Goal: Task Accomplishment & Management: Manage account settings

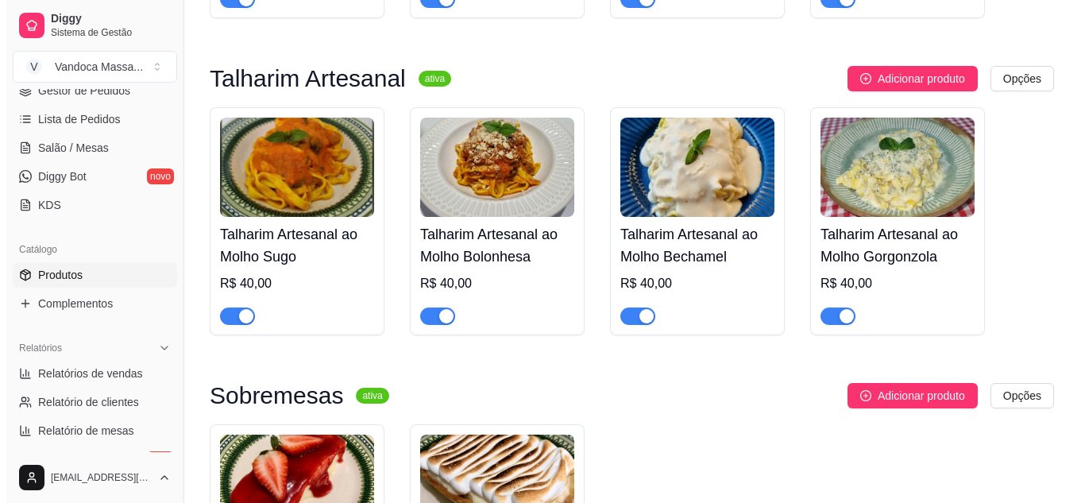
scroll to position [1064, 0]
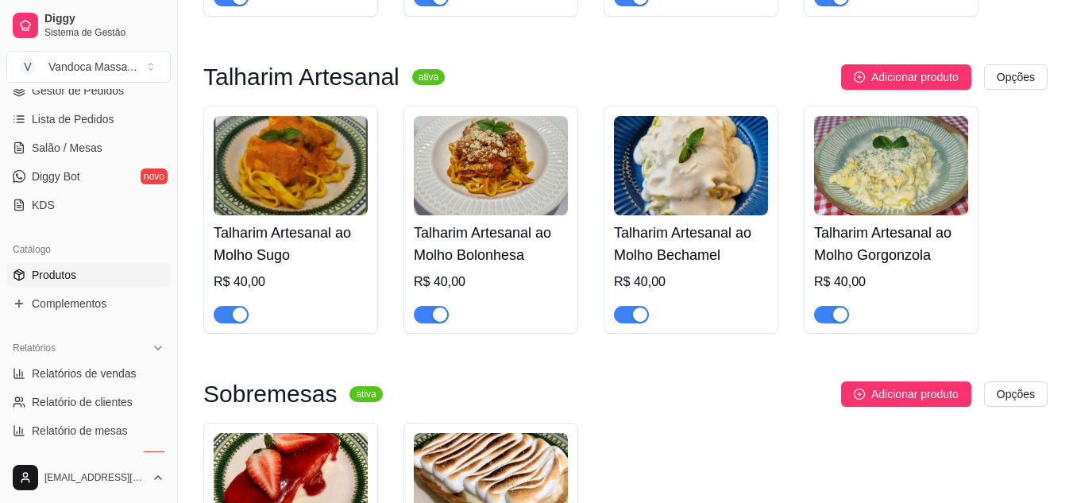
click at [514, 222] on div "Talharim Artesanal ao Molho Bolonhesa R$ 40,00" at bounding box center [491, 269] width 154 height 108
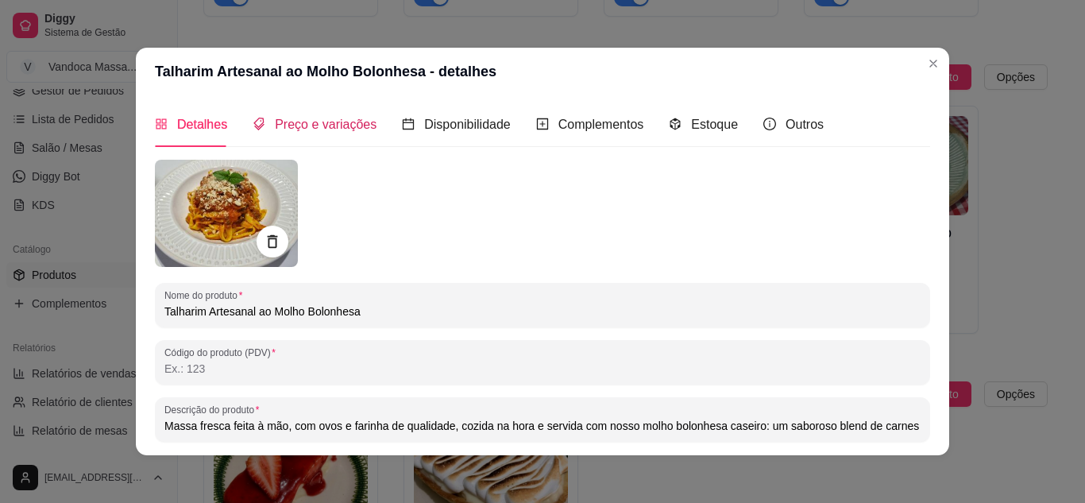
click at [333, 124] on span "Preço e variações" at bounding box center [326, 124] width 102 height 13
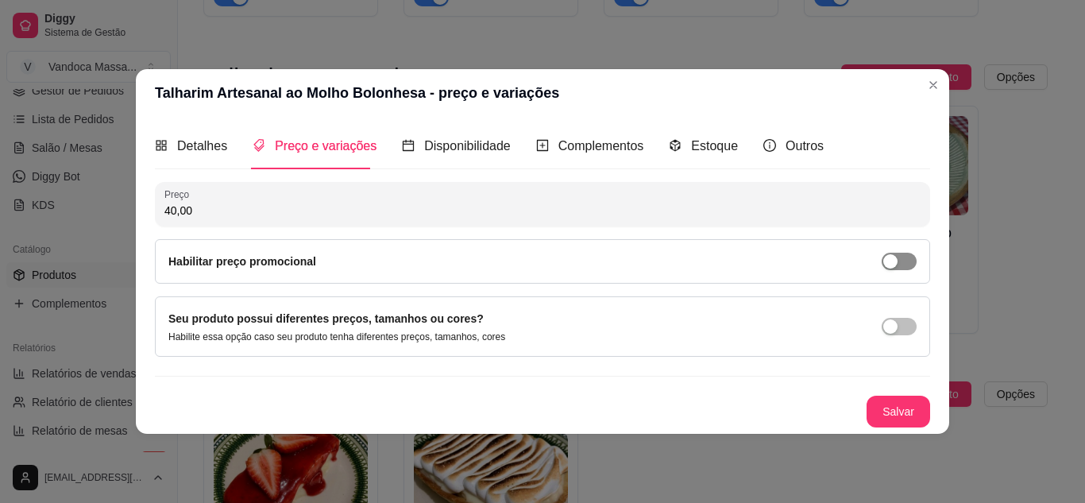
click at [885, 260] on div "button" at bounding box center [890, 261] width 14 height 14
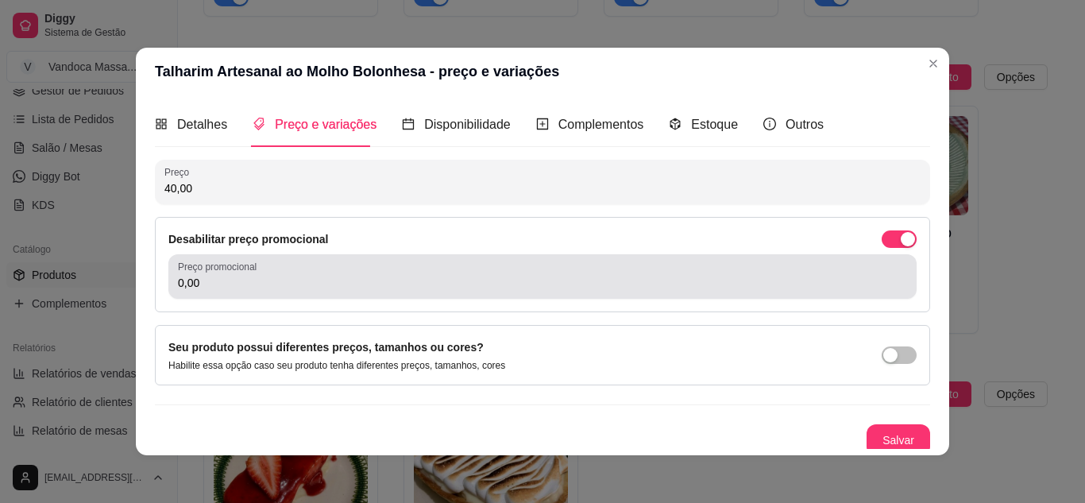
click at [222, 276] on input "0,00" at bounding box center [542, 283] width 729 height 16
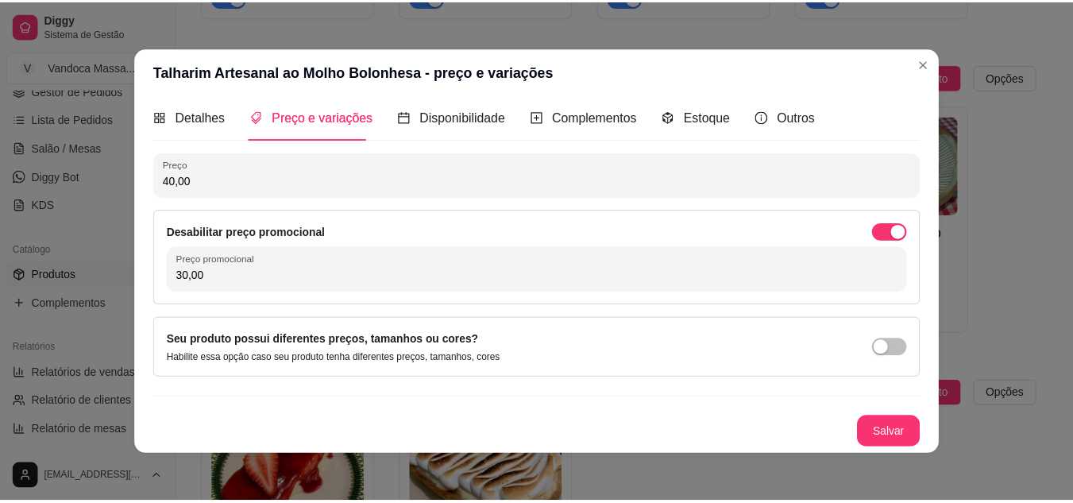
scroll to position [3, 0]
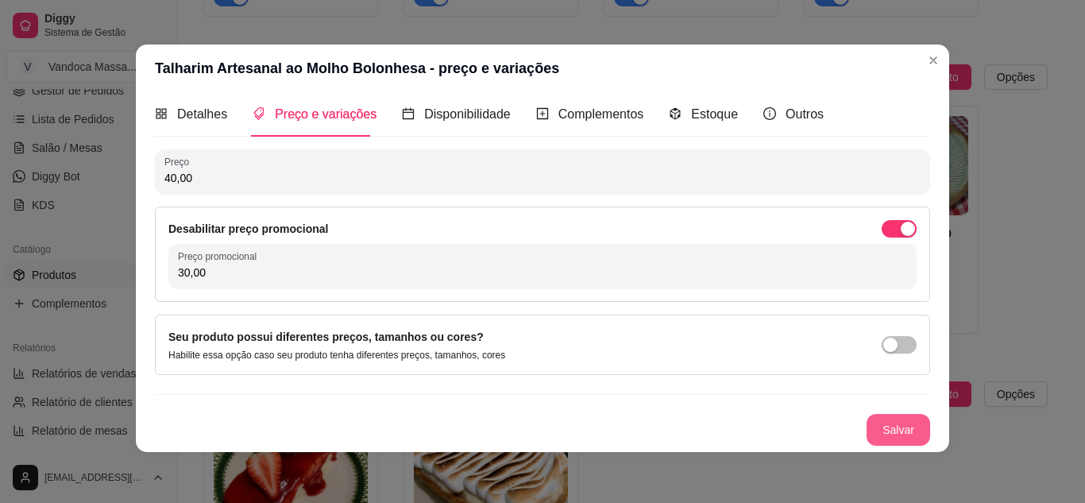
type input "30,00"
click at [878, 434] on button "Salvar" at bounding box center [898, 430] width 64 height 32
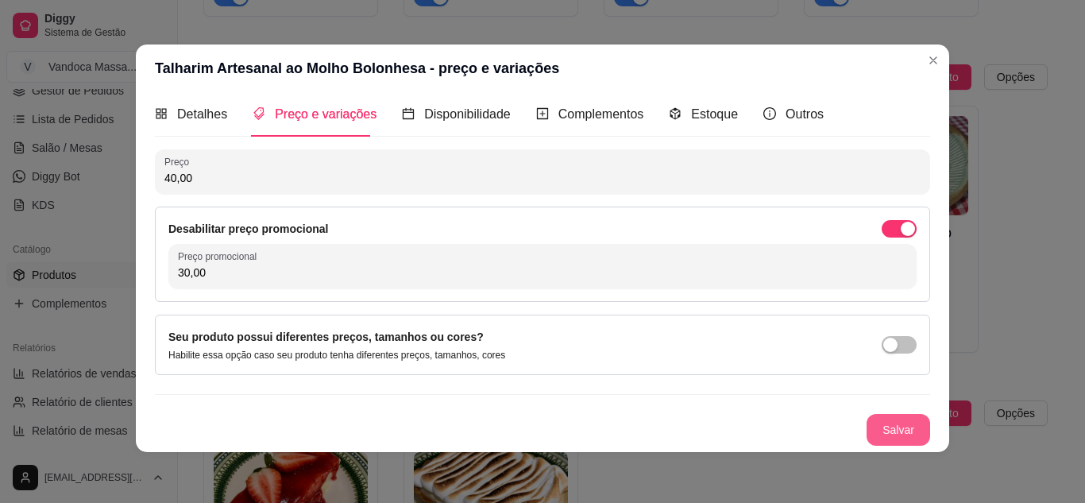
click at [866, 432] on button "Salvar" at bounding box center [898, 430] width 64 height 32
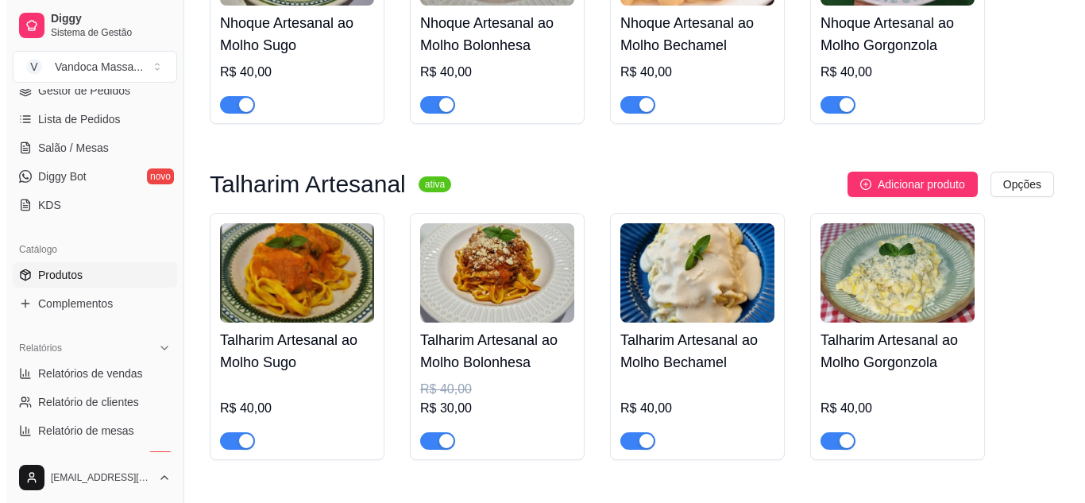
scroll to position [985, 0]
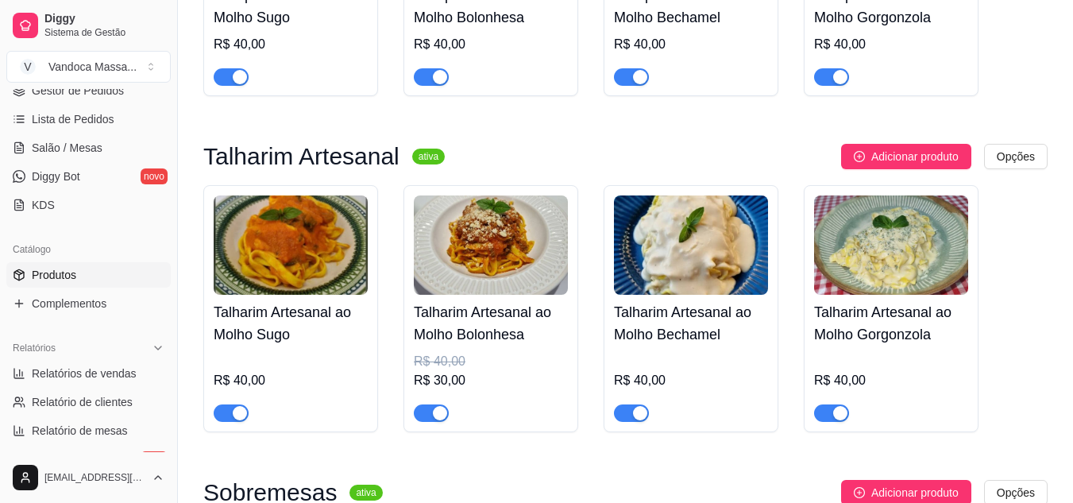
click at [495, 261] on img at bounding box center [491, 244] width 154 height 99
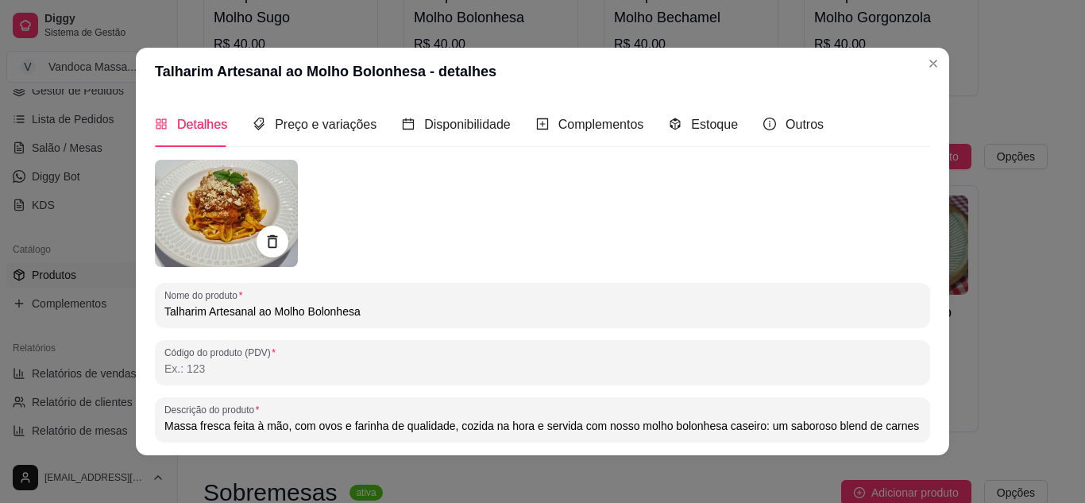
click at [251, 216] on img at bounding box center [226, 213] width 143 height 107
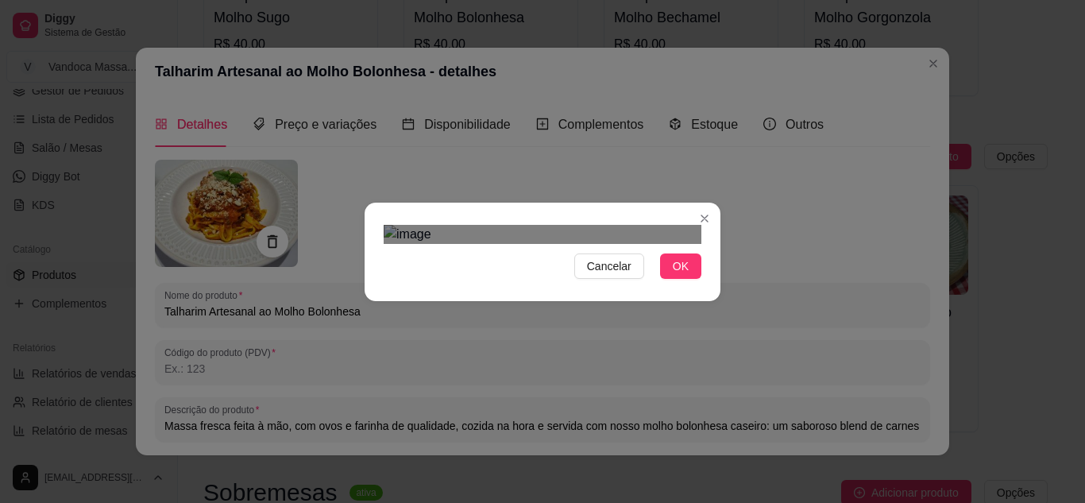
click at [528, 338] on div "Use the arrow keys to move the crop selection area" at bounding box center [545, 481] width 286 height 286
click at [679, 275] on span "OK" at bounding box center [681, 265] width 16 height 17
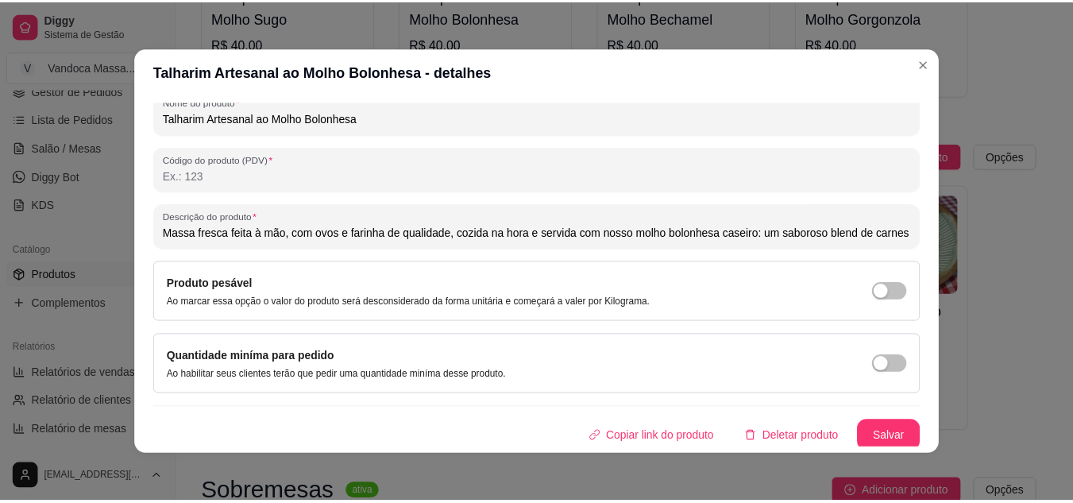
scroll to position [233, 0]
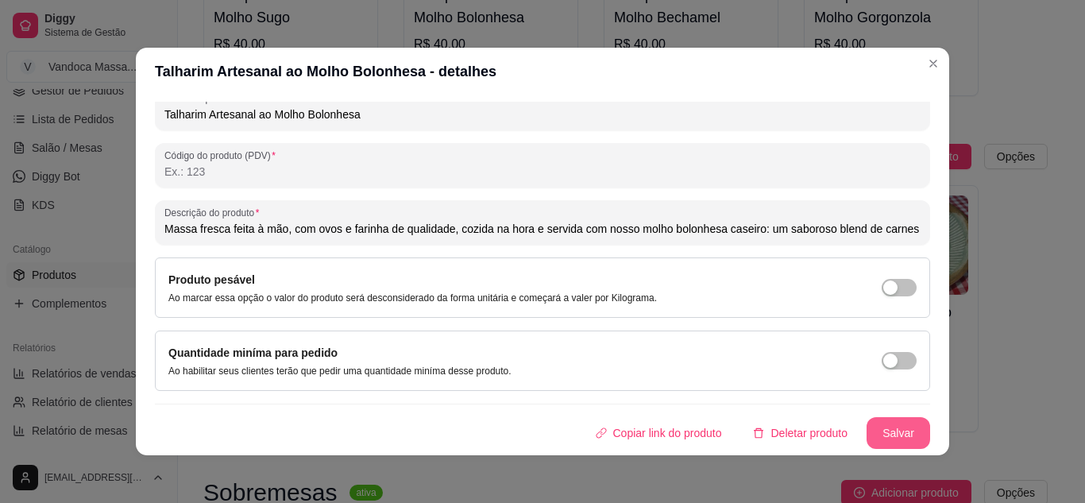
click at [885, 425] on button "Salvar" at bounding box center [898, 433] width 64 height 32
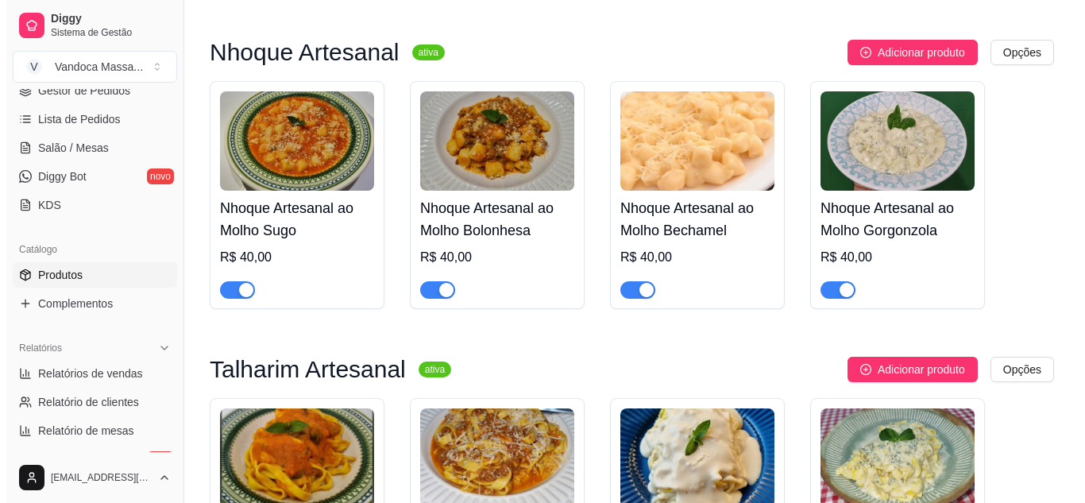
scroll to position [746, 0]
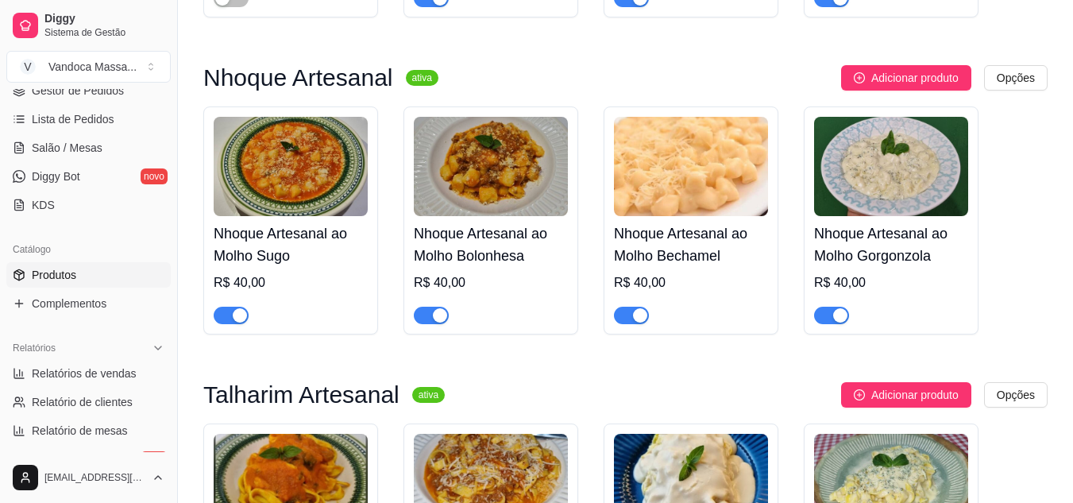
click at [486, 165] on img at bounding box center [491, 166] width 154 height 99
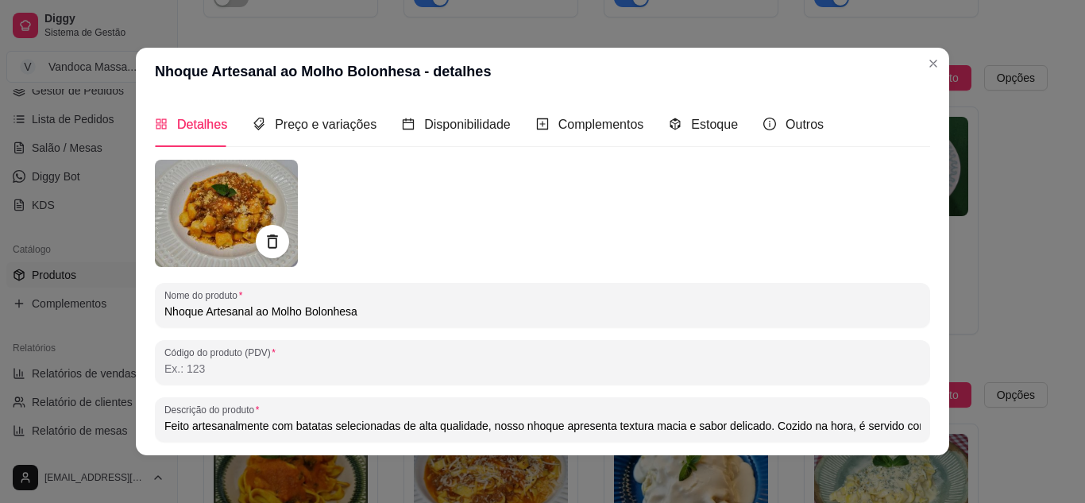
click at [273, 241] on icon at bounding box center [272, 242] width 18 height 18
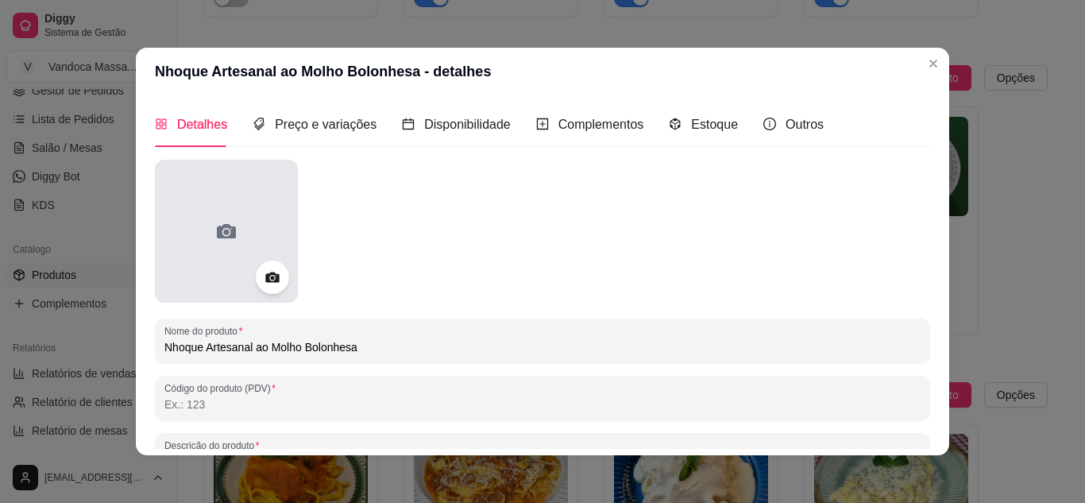
click at [246, 229] on div at bounding box center [226, 231] width 143 height 143
click at [255, 210] on div at bounding box center [226, 231] width 143 height 143
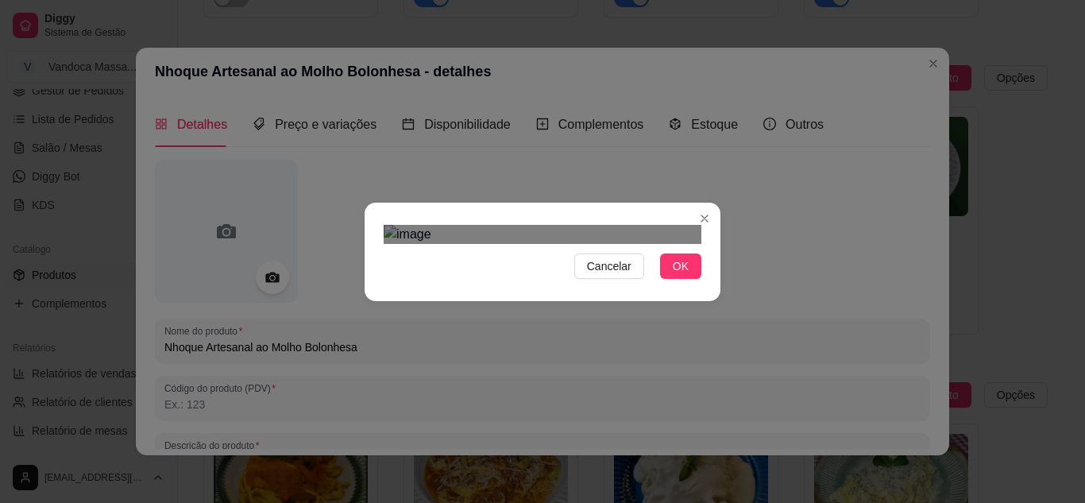
click at [589, 322] on div "Use the arrow keys to move the crop selection area" at bounding box center [542, 465] width 286 height 286
click at [688, 279] on button "OK" at bounding box center [680, 265] width 41 height 25
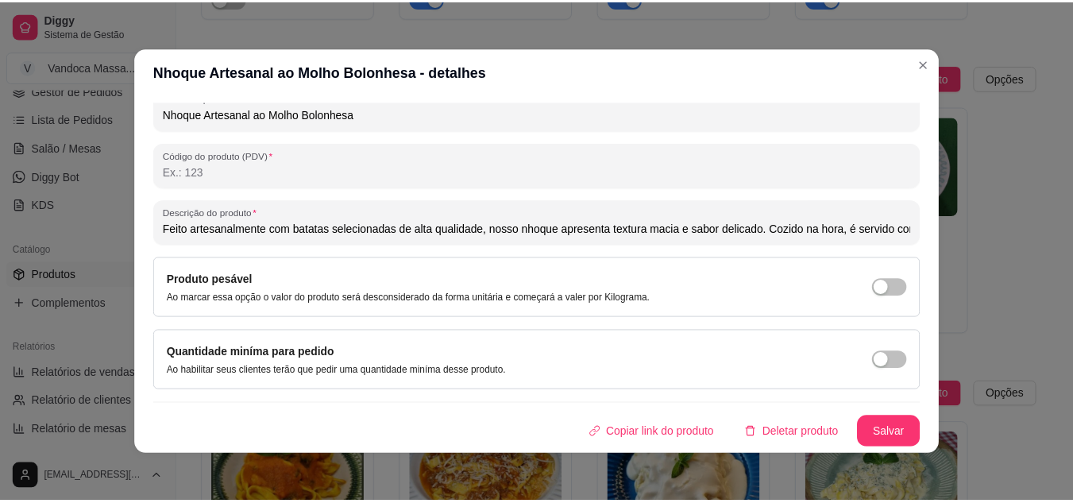
scroll to position [3, 0]
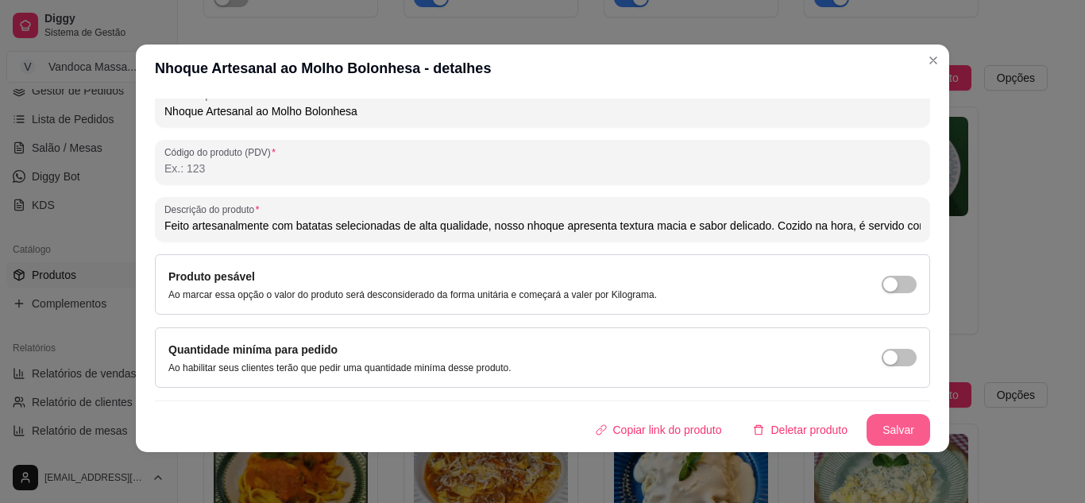
click at [880, 435] on button "Salvar" at bounding box center [898, 430] width 64 height 32
click at [879, 422] on button "Salvar" at bounding box center [898, 429] width 62 height 31
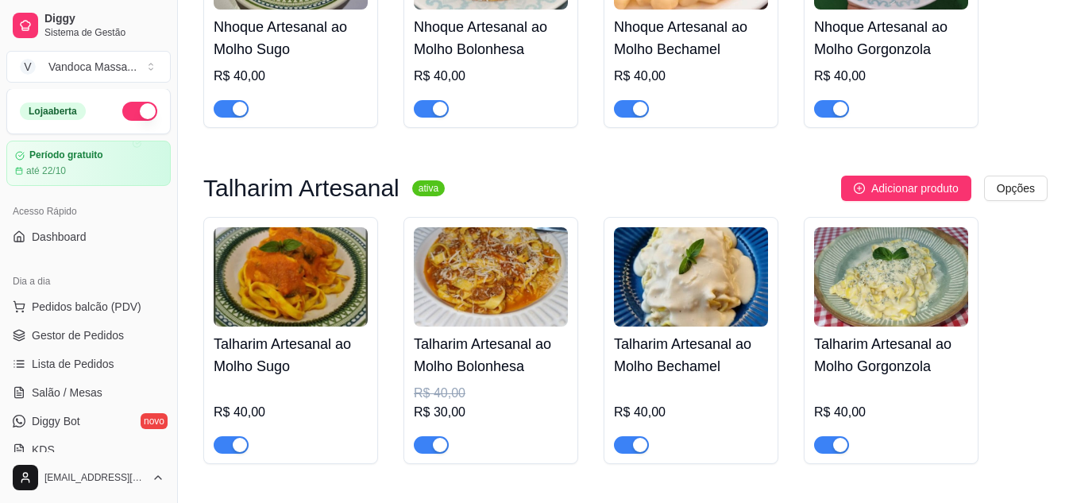
scroll to position [0, 0]
click at [60, 157] on article "Período gratuito" at bounding box center [66, 156] width 75 height 12
click at [52, 114] on div "Loja aberta" at bounding box center [53, 111] width 66 height 17
click at [80, 238] on span "Dashboard" at bounding box center [59, 237] width 55 height 16
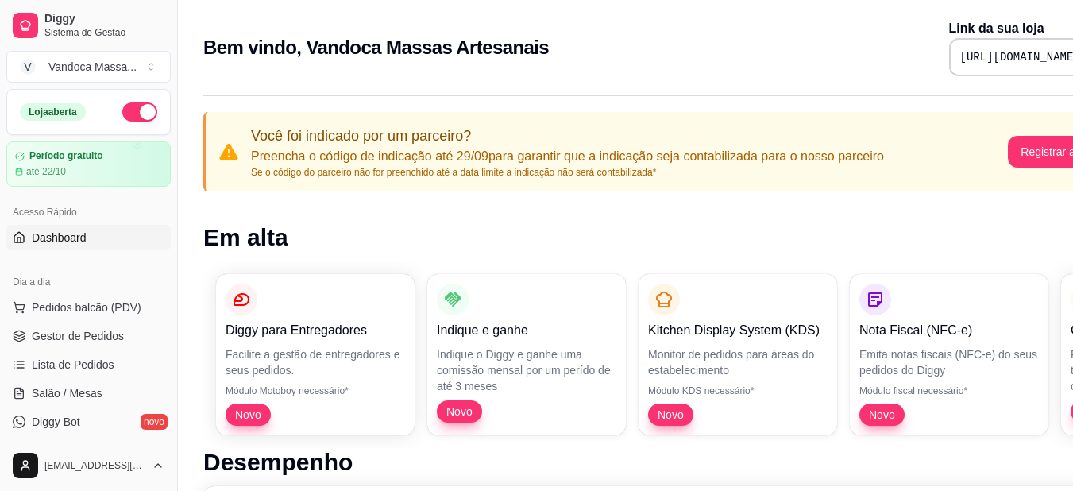
click at [960, 56] on pre "[URL][DOMAIN_NAME]" at bounding box center [1020, 57] width 120 height 16
copy div "[URL][DOMAIN_NAME]"
click at [70, 304] on span "Pedidos balcão (PDV)" at bounding box center [87, 307] width 110 height 16
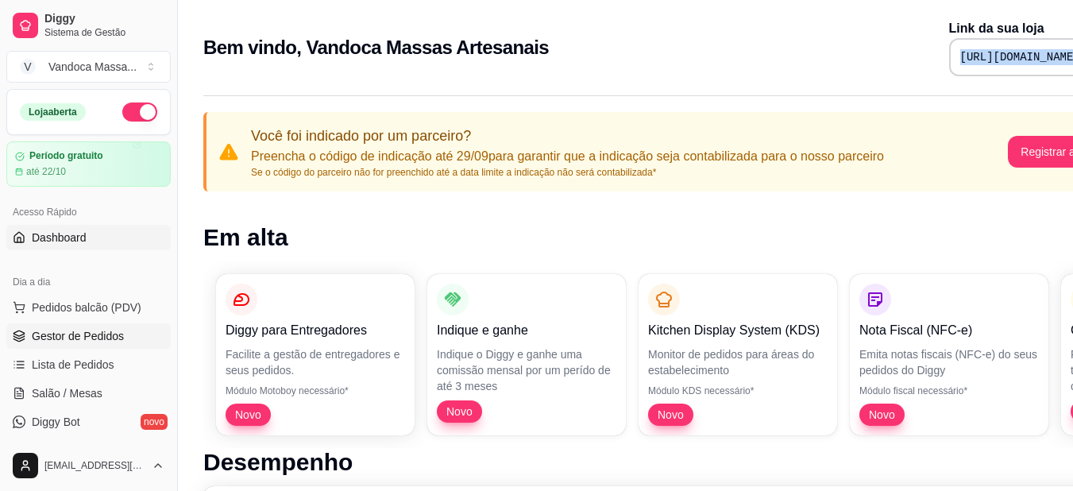
click at [94, 339] on span "Gestor de Pedidos" at bounding box center [78, 336] width 92 height 16
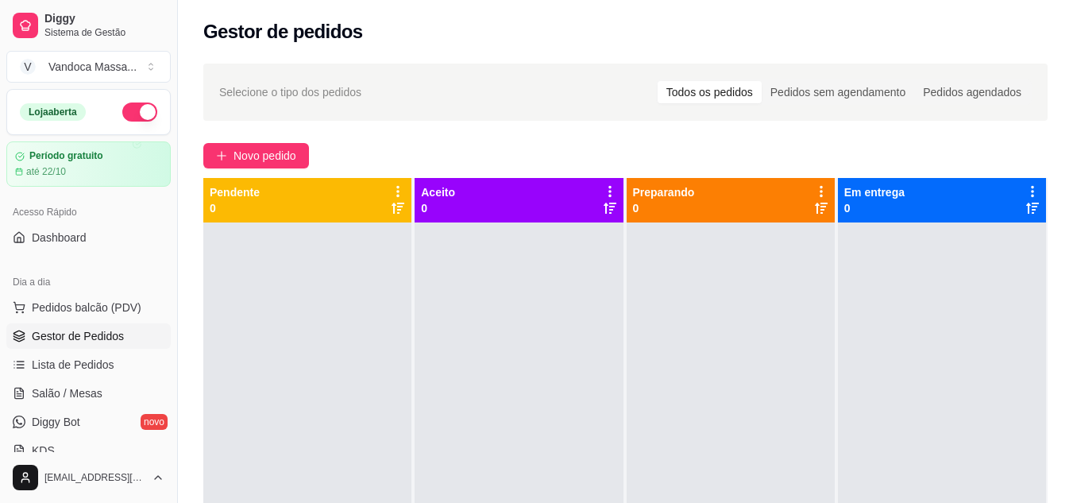
click at [554, 137] on div "Selecione o tipo dos pedidos Todos os pedidos Pedidos sem agendamento Pedidos a…" at bounding box center [625, 377] width 895 height 646
click at [61, 170] on article "até 22/10" at bounding box center [45, 171] width 40 height 13
click at [83, 236] on span "Dashboard" at bounding box center [59, 237] width 55 height 16
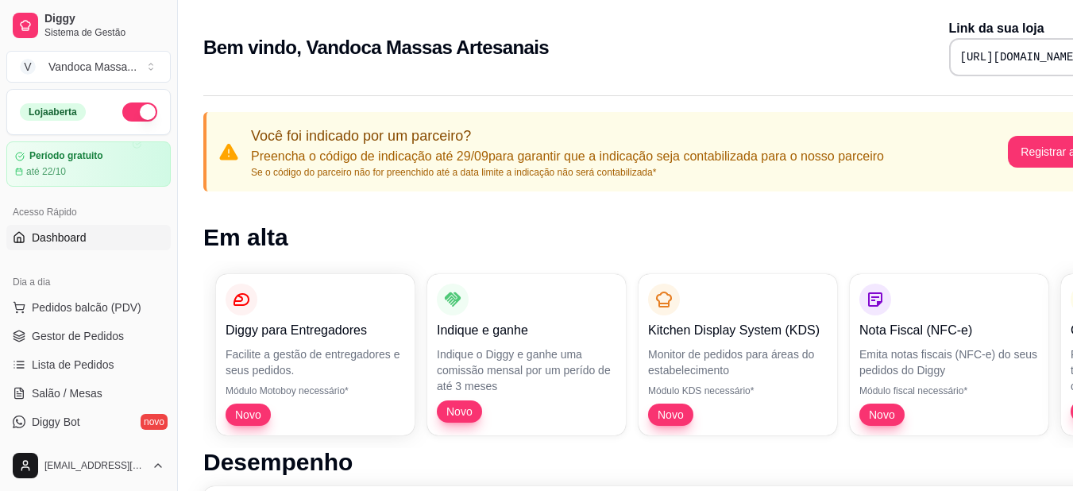
click at [988, 56] on pre "[URL][DOMAIN_NAME]" at bounding box center [1020, 57] width 120 height 16
copy div "[URL][DOMAIN_NAME]"
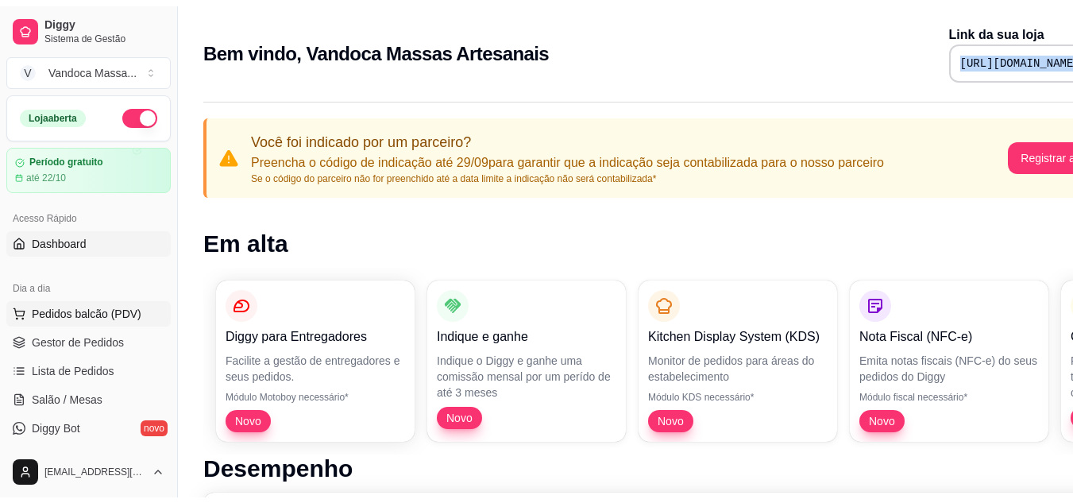
scroll to position [79, 0]
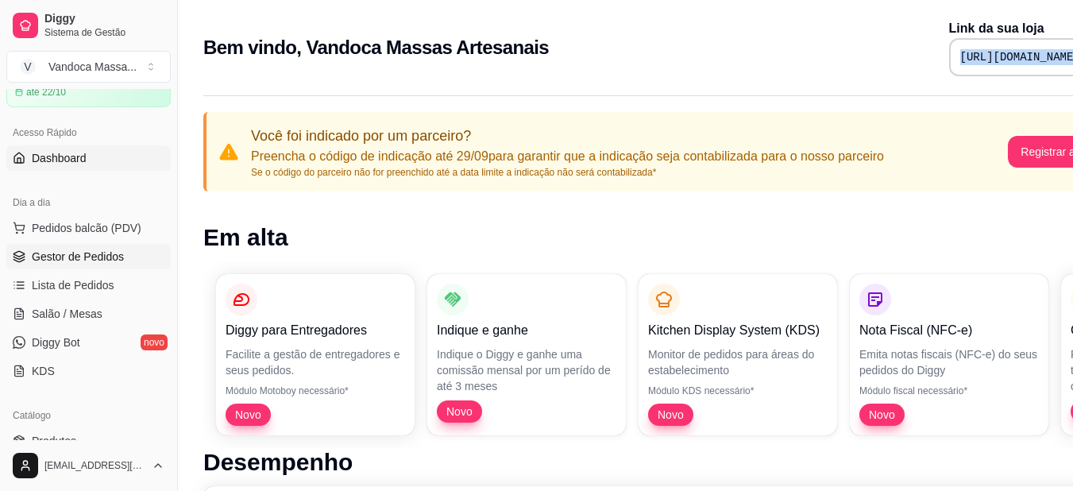
click at [111, 257] on span "Gestor de Pedidos" at bounding box center [78, 257] width 92 height 16
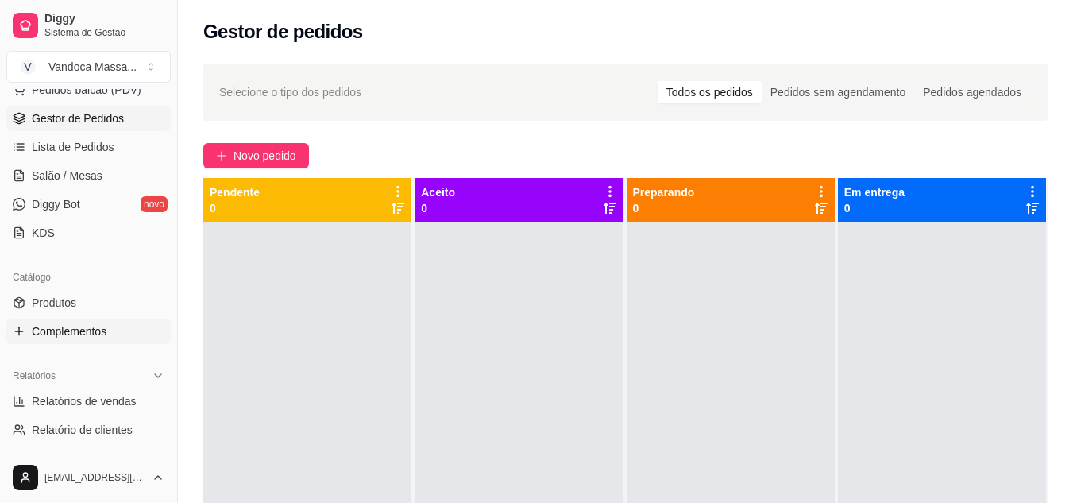
scroll to position [238, 0]
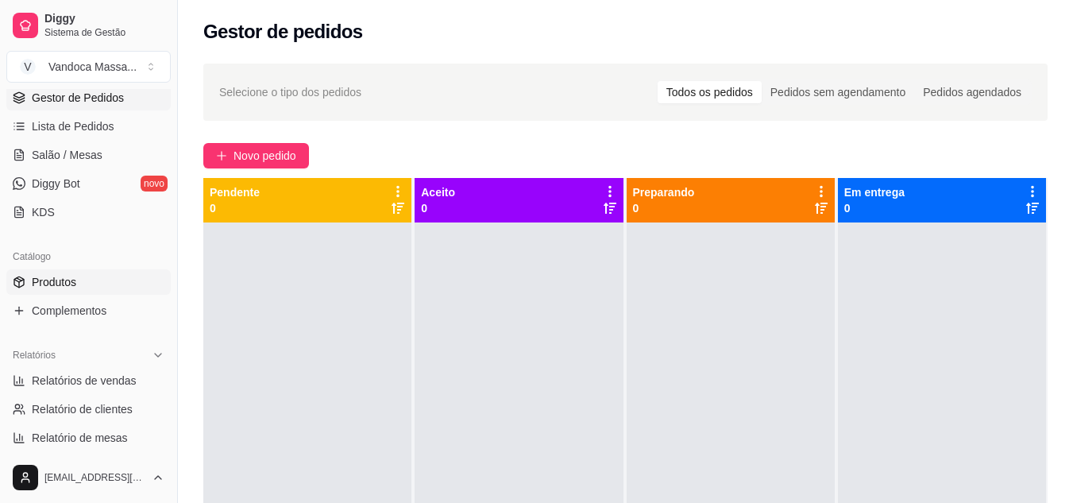
click at [79, 276] on link "Produtos" at bounding box center [88, 281] width 164 height 25
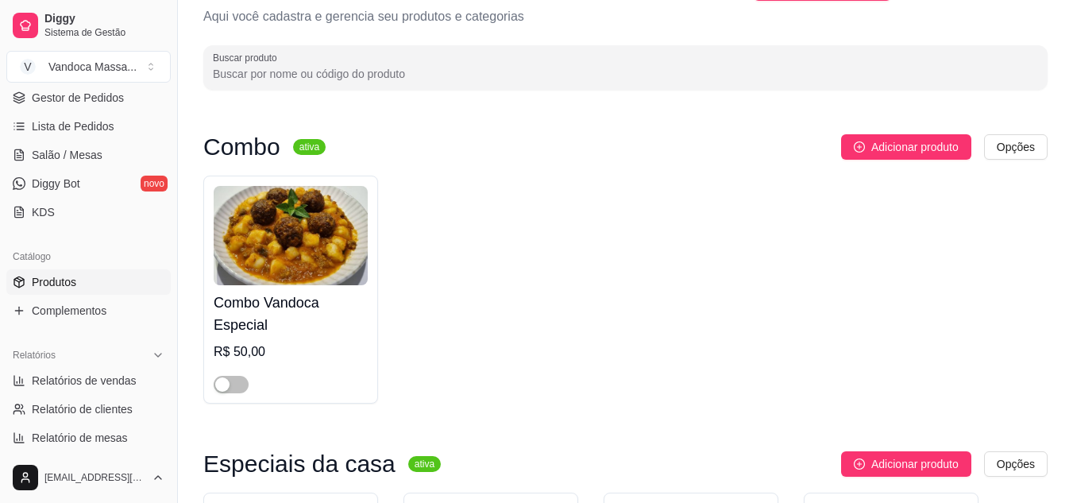
scroll to position [79, 0]
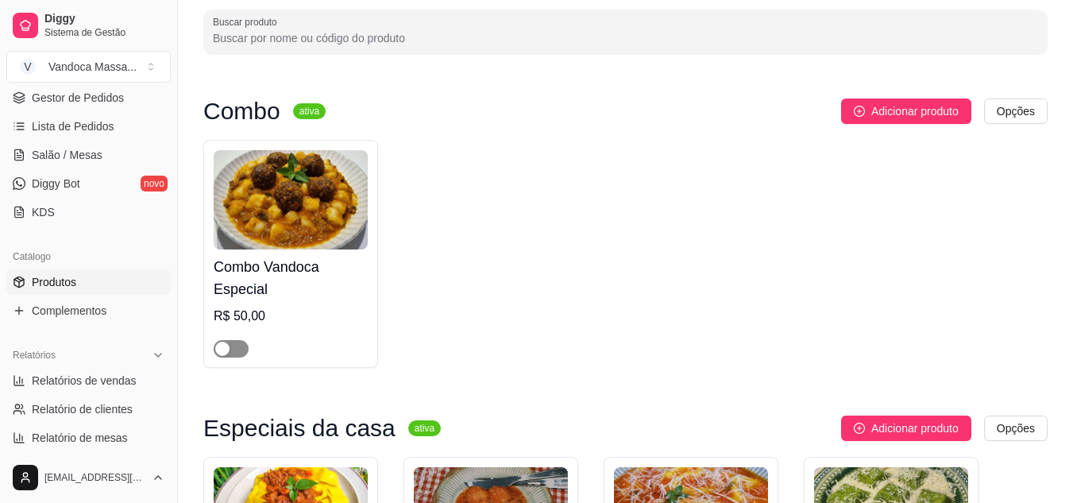
click at [239, 343] on span "button" at bounding box center [231, 348] width 35 height 17
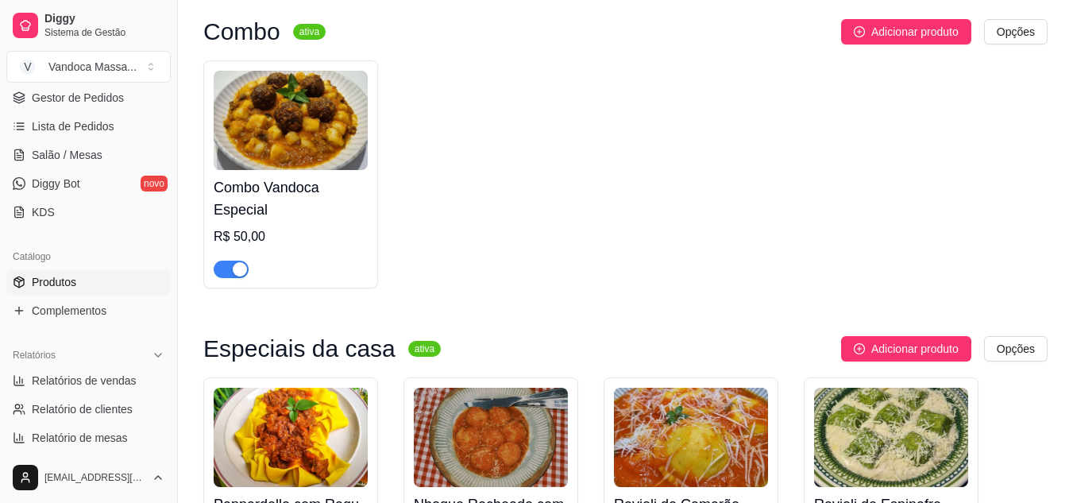
click at [255, 235] on div "R$ 50,00" at bounding box center [291, 236] width 154 height 19
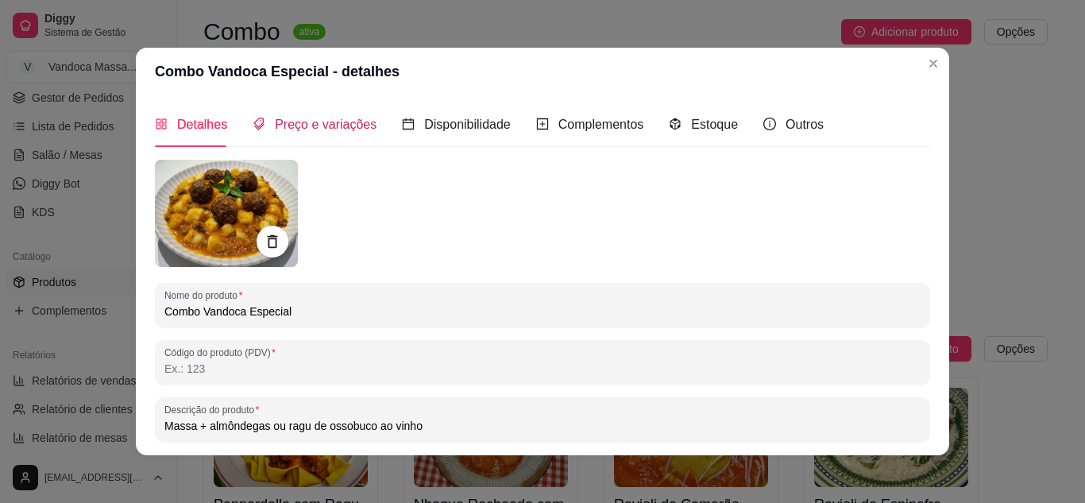
click at [322, 119] on span "Preço e variações" at bounding box center [326, 124] width 102 height 13
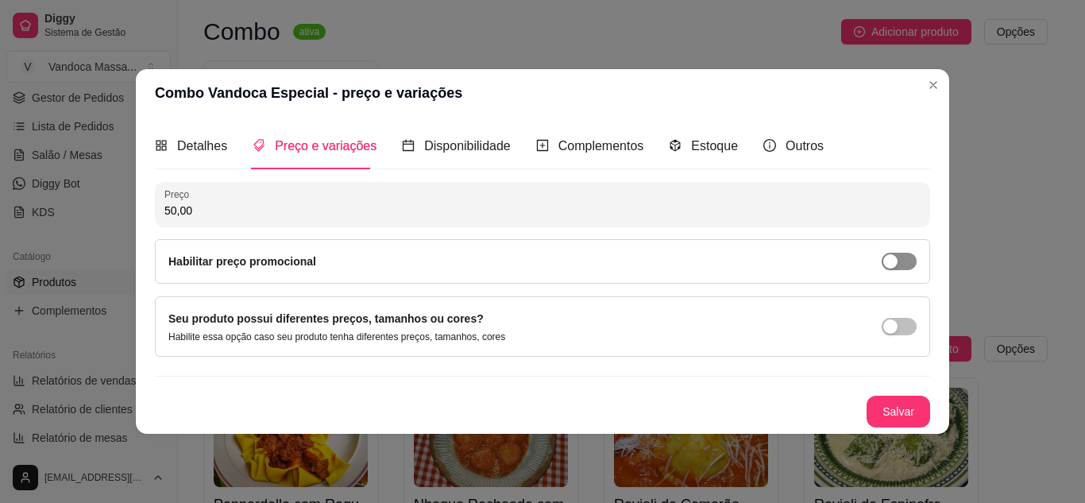
click at [895, 261] on div "button" at bounding box center [890, 261] width 14 height 14
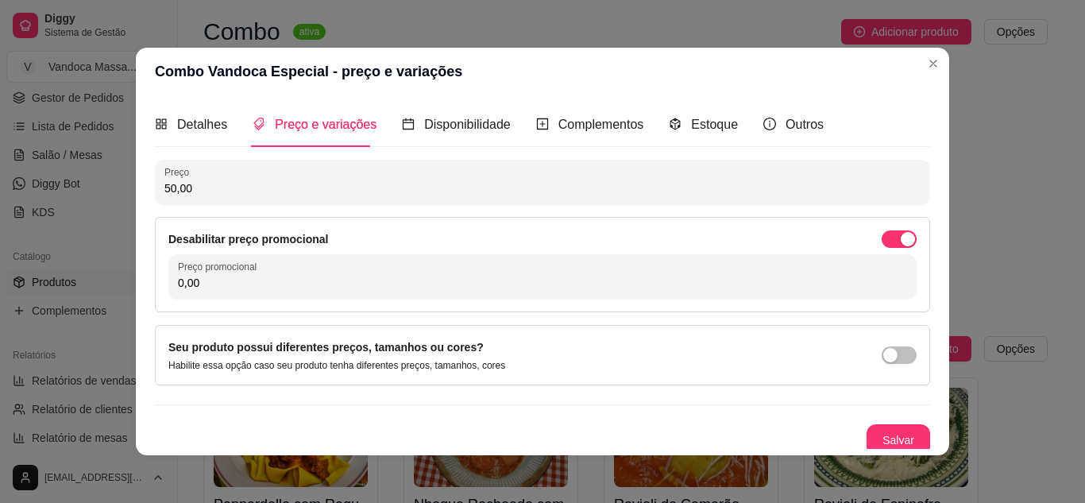
click at [301, 284] on input "0,00" at bounding box center [542, 283] width 729 height 16
type input "45,00"
click at [882, 441] on button "Salvar" at bounding box center [898, 440] width 64 height 32
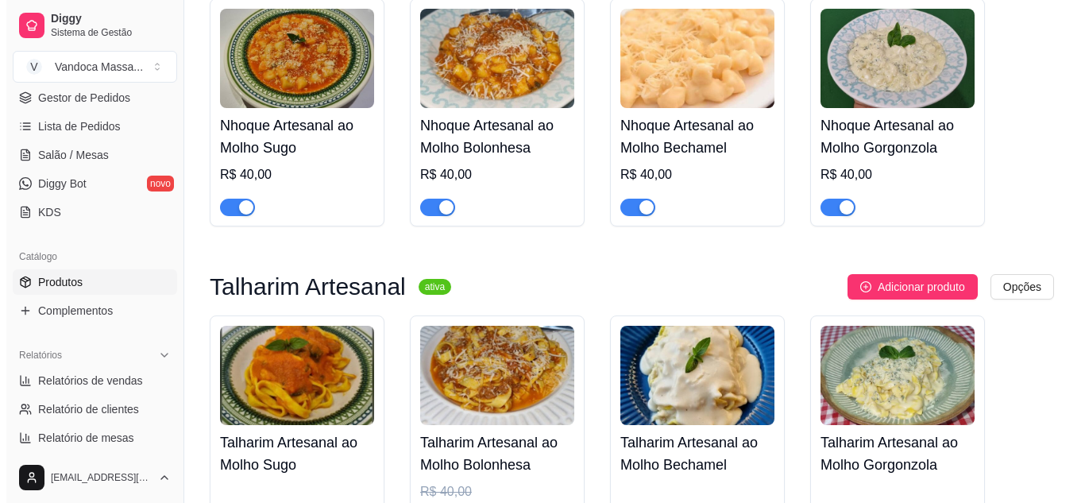
scroll to position [953, 0]
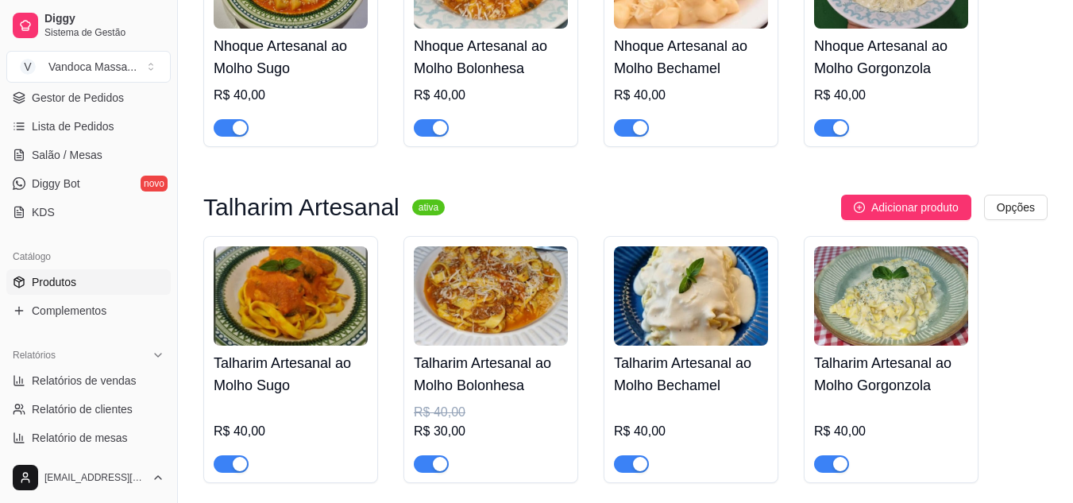
click at [515, 299] on img at bounding box center [491, 295] width 154 height 99
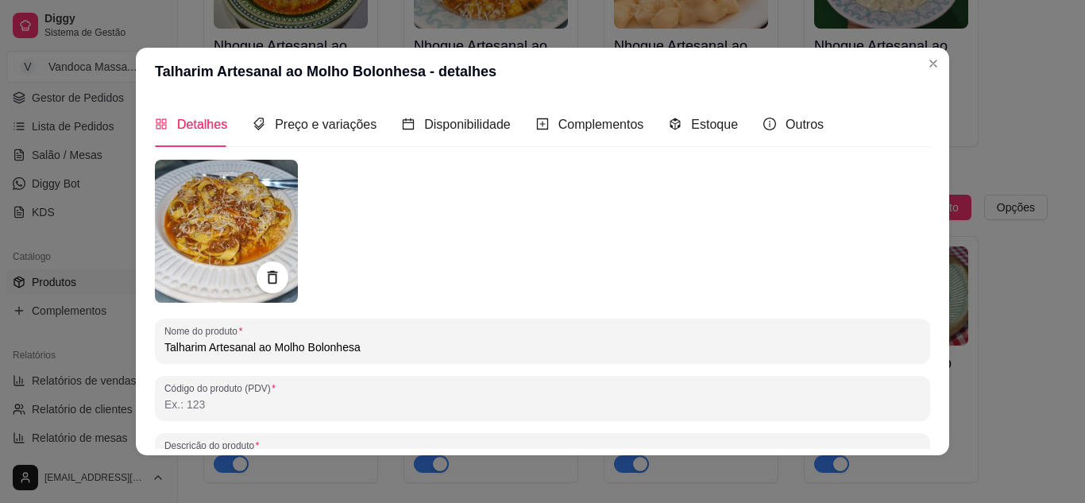
click at [186, 201] on img at bounding box center [226, 231] width 143 height 143
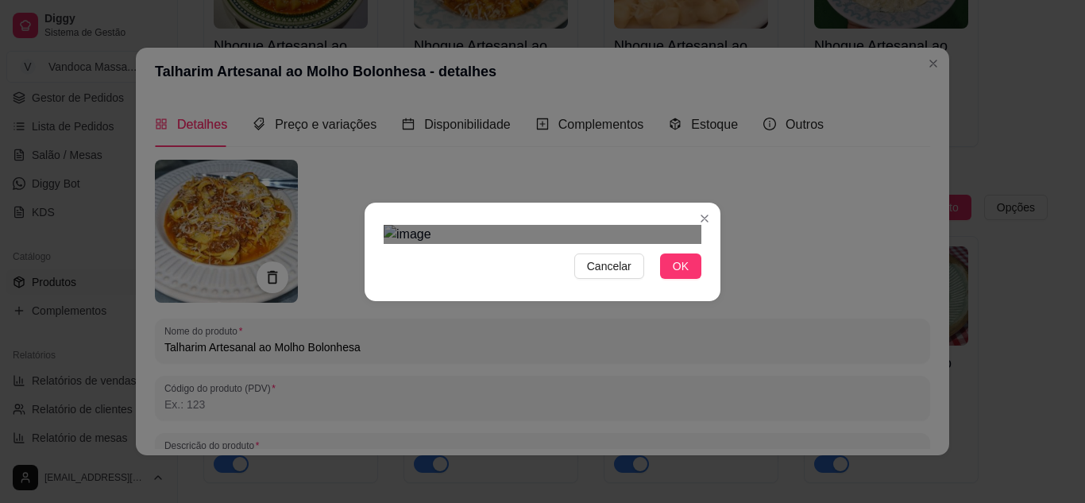
click at [574, 323] on div "Use the arrow keys to move the crop selection area" at bounding box center [544, 466] width 286 height 286
click at [682, 279] on button "OK" at bounding box center [680, 265] width 41 height 25
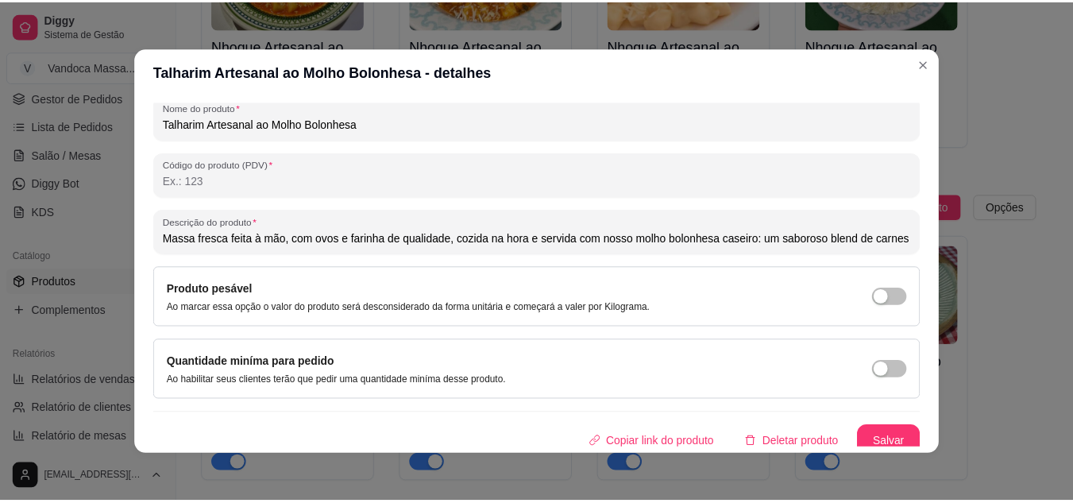
scroll to position [233, 0]
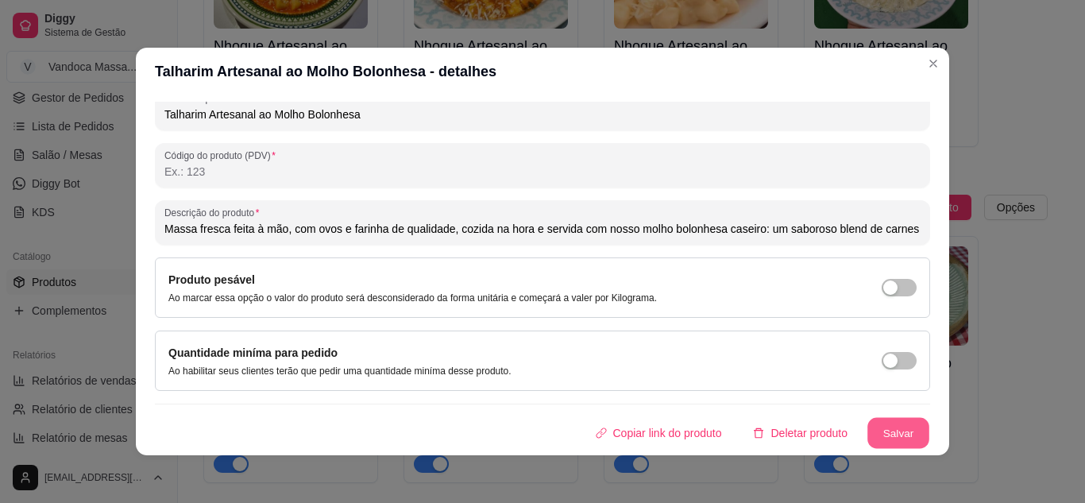
click at [881, 431] on button "Salvar" at bounding box center [898, 433] width 62 height 31
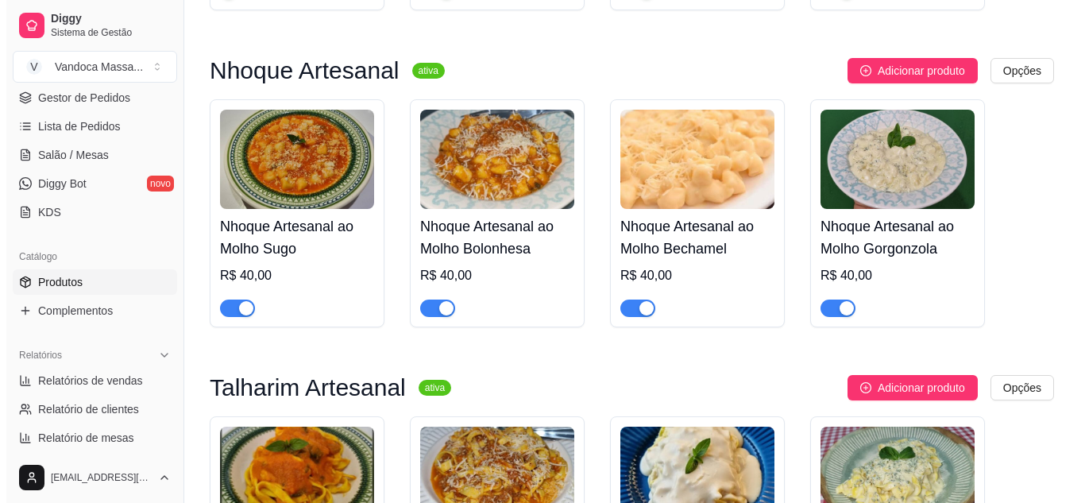
scroll to position [715, 0]
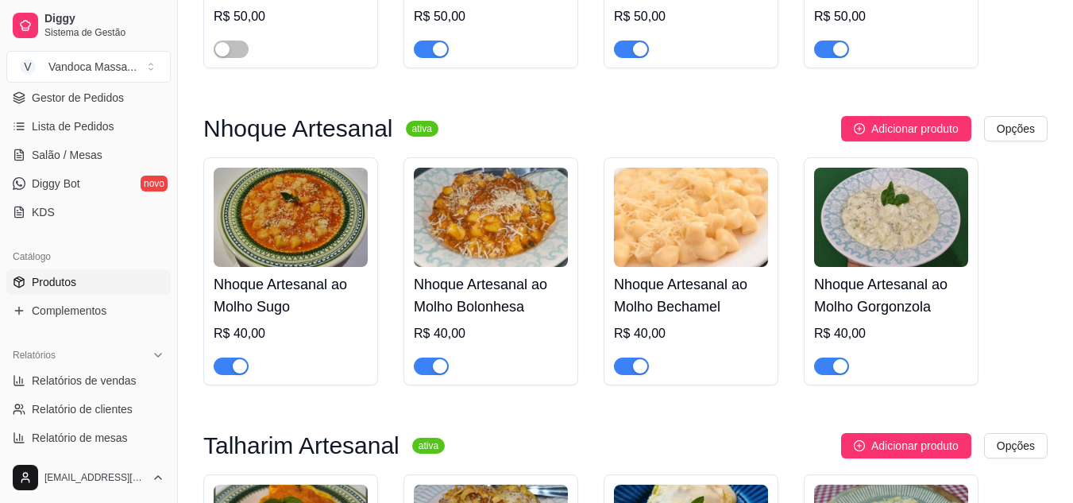
click at [516, 233] on img at bounding box center [491, 217] width 154 height 99
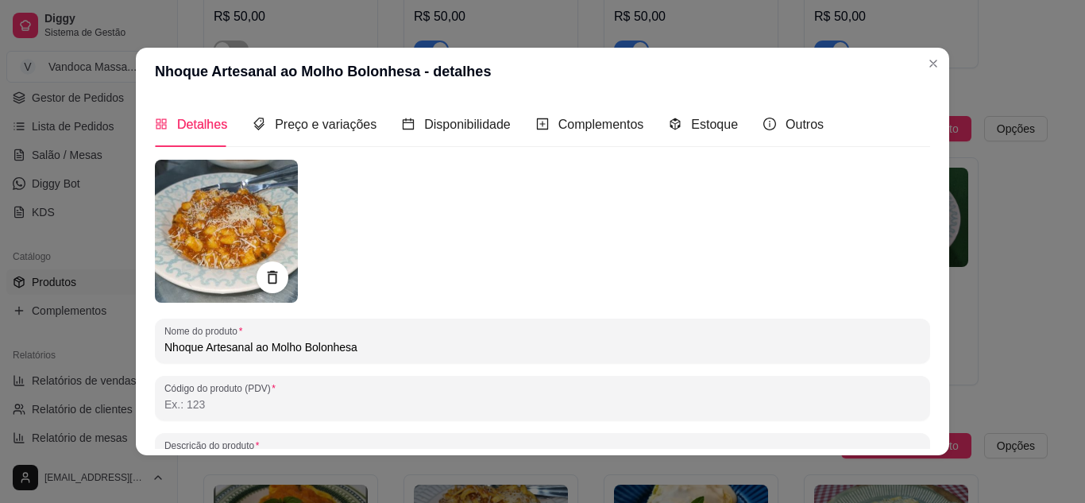
click at [172, 210] on img at bounding box center [226, 231] width 143 height 143
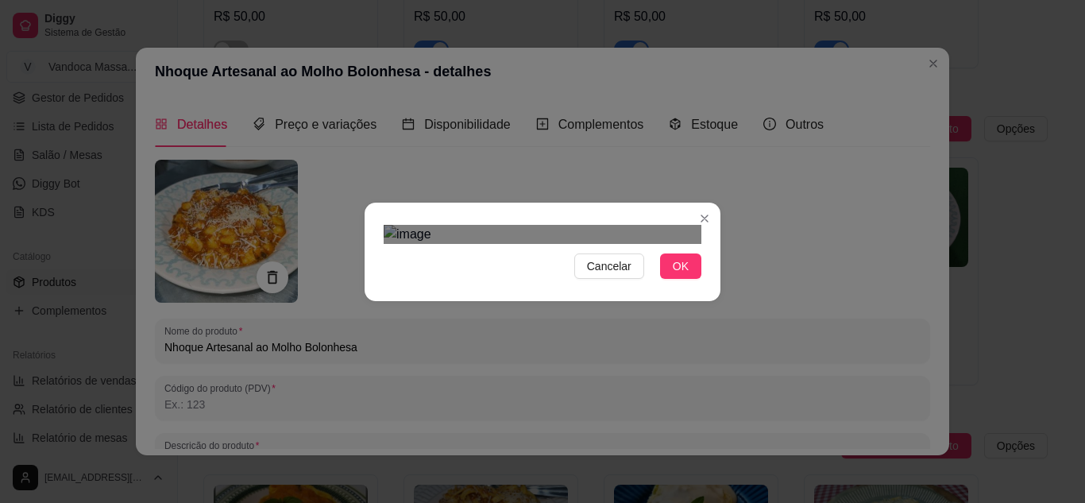
click at [526, 326] on div "Use the arrow keys to move the crop selection area" at bounding box center [548, 469] width 286 height 286
click at [686, 244] on div at bounding box center [543, 234] width 318 height 19
click at [677, 244] on img at bounding box center [543, 234] width 318 height 19
click at [595, 325] on div "Use the arrow keys to move the crop selection area" at bounding box center [541, 462] width 275 height 275
click at [673, 275] on span "OK" at bounding box center [681, 265] width 16 height 17
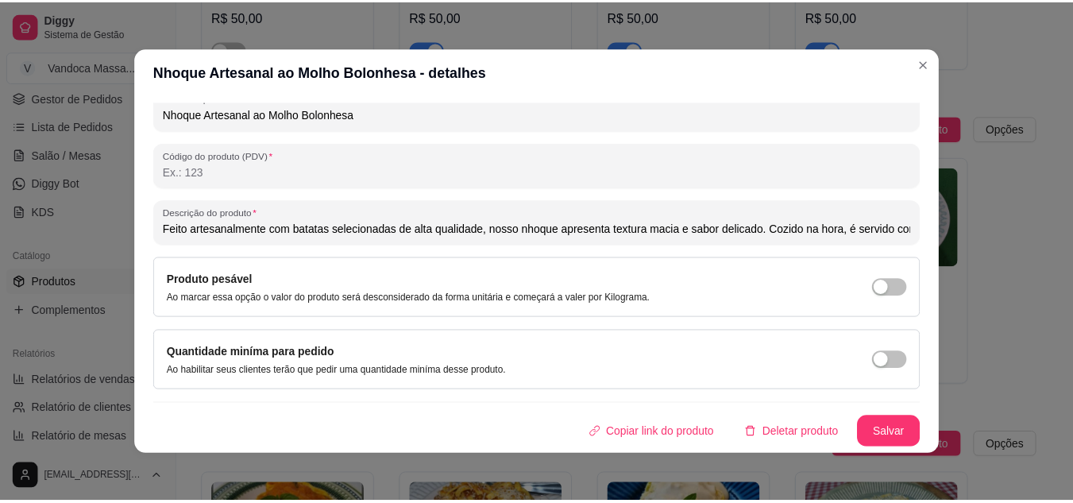
scroll to position [3, 0]
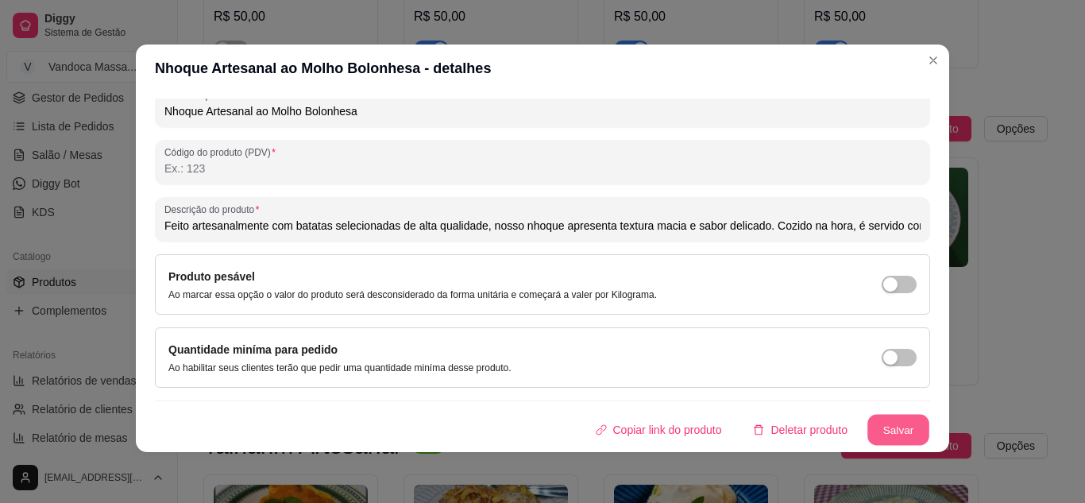
click at [873, 425] on button "Salvar" at bounding box center [898, 429] width 62 height 31
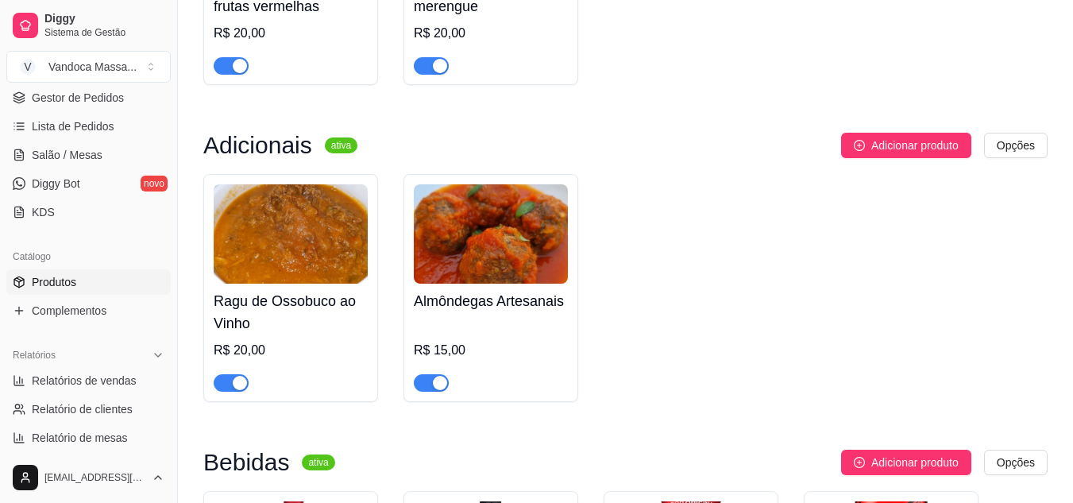
scroll to position [1826, 0]
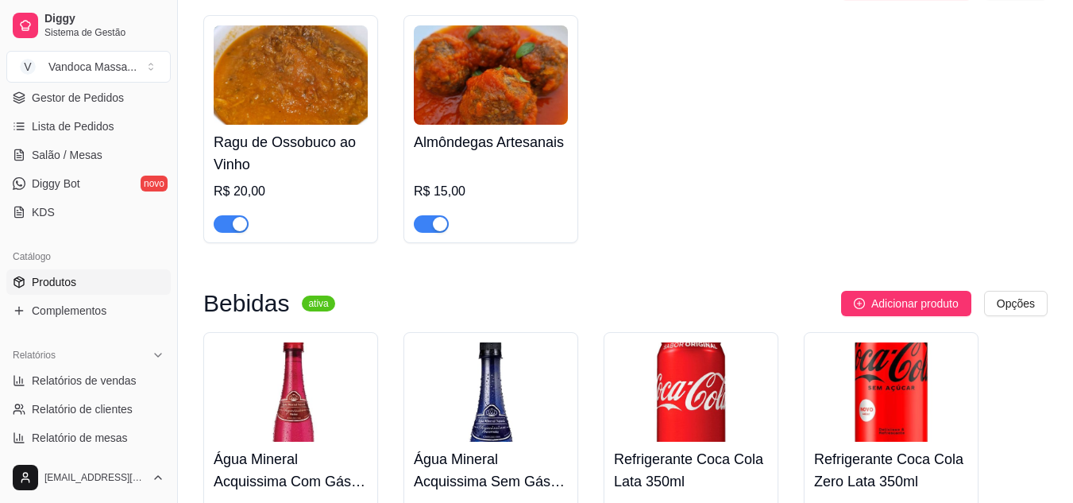
click at [511, 158] on div "Almôndegas Artesanais R$ 15,00" at bounding box center [491, 179] width 154 height 108
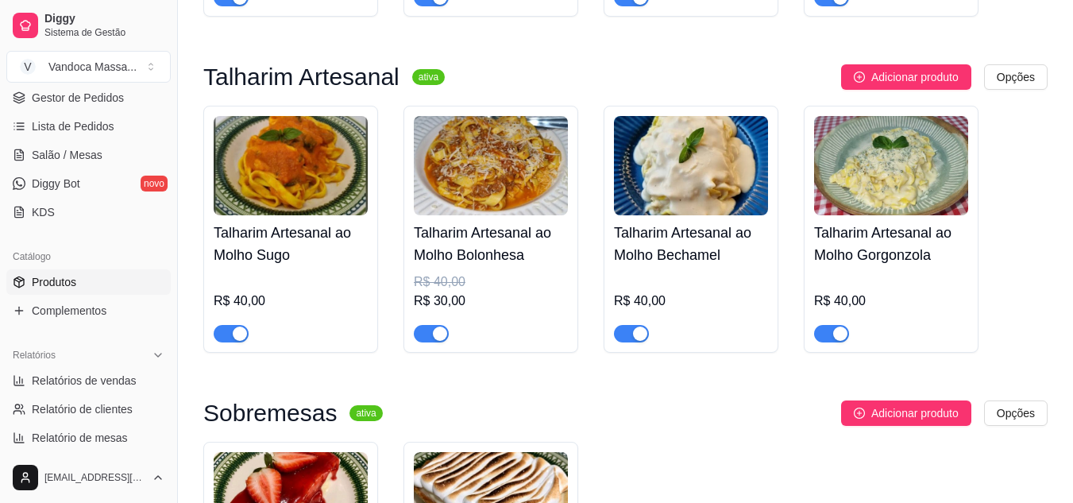
scroll to position [794, 0]
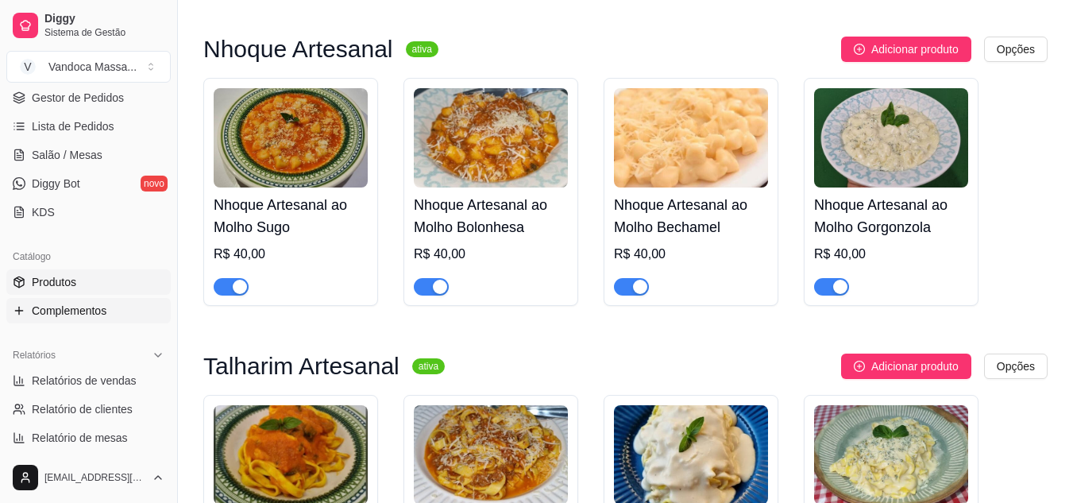
click at [79, 301] on link "Complementos" at bounding box center [88, 310] width 164 height 25
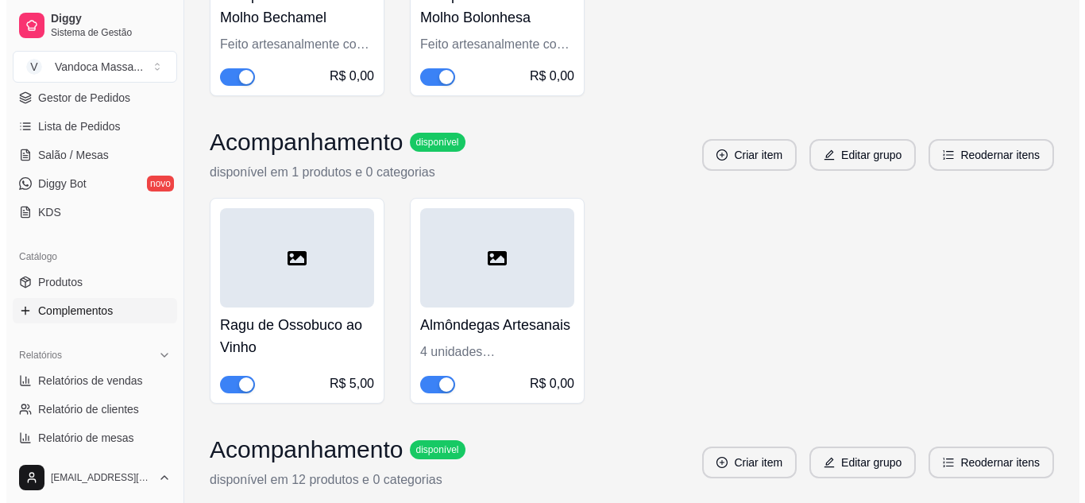
scroll to position [715, 0]
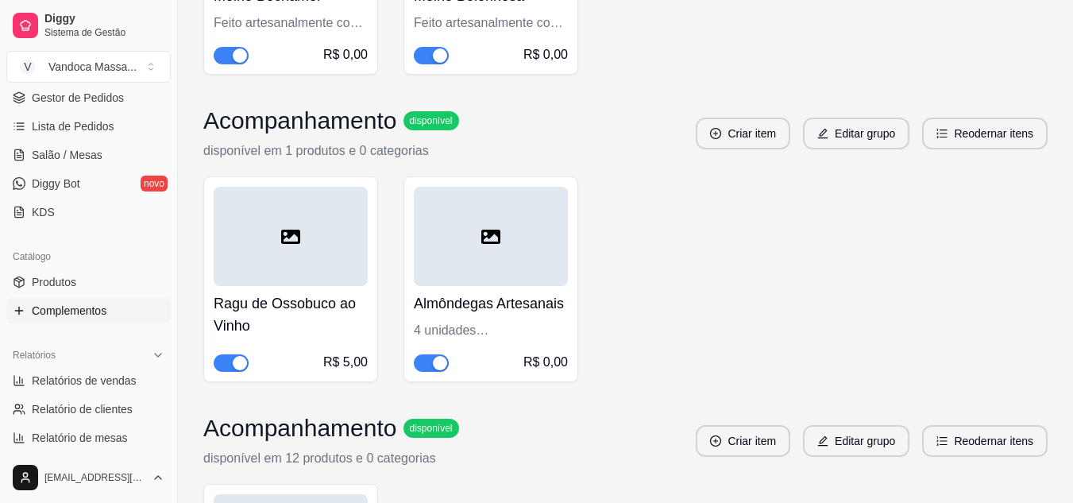
click at [503, 258] on div at bounding box center [491, 236] width 154 height 99
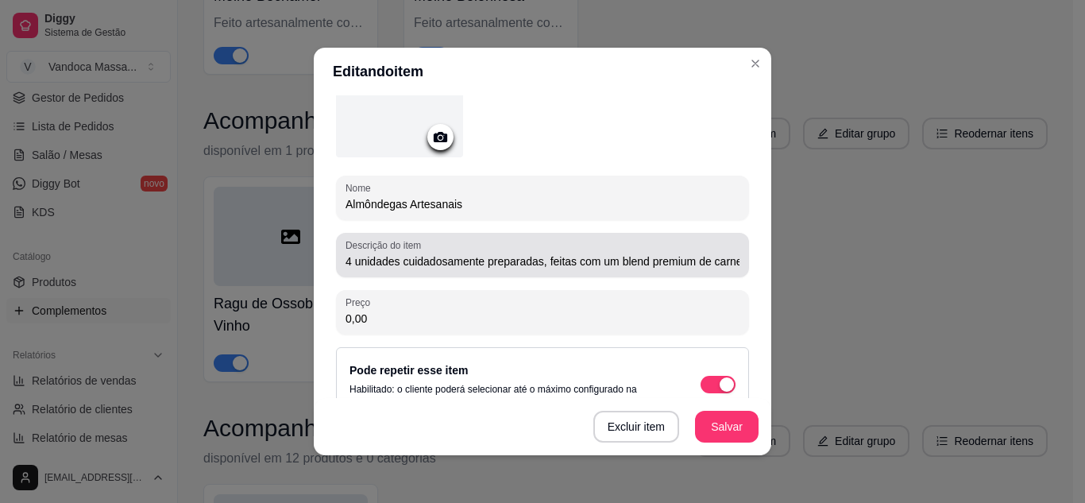
scroll to position [159, 0]
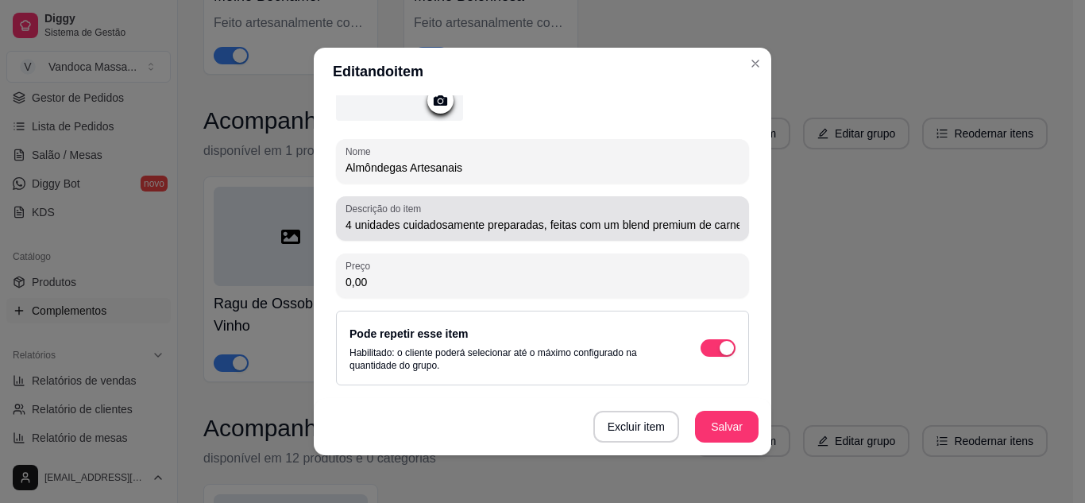
click at [628, 233] on div "Descrição do item 4 unidades cuidadosamente preparadas, feitas com um blend pre…" at bounding box center [542, 218] width 413 height 44
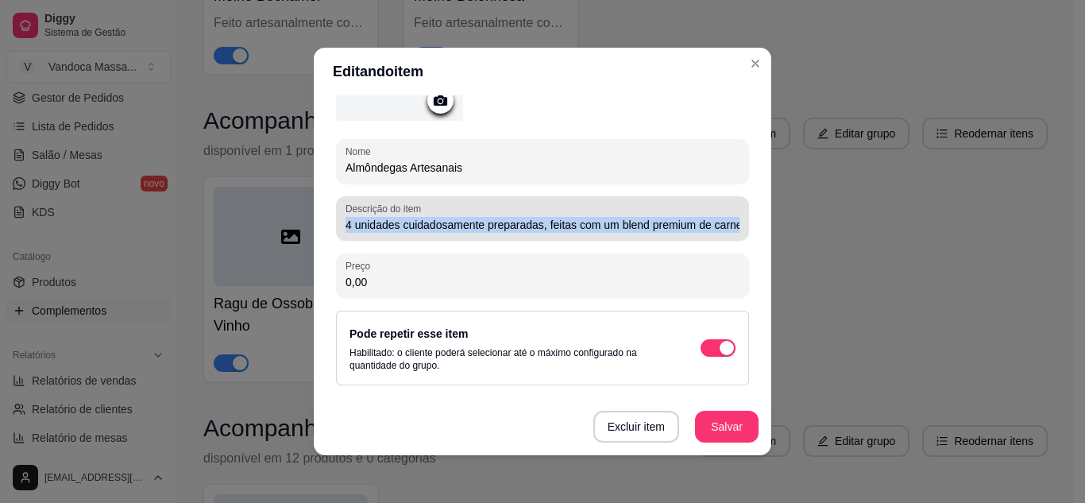
click at [628, 233] on div "Descrição do item 4 unidades cuidadosamente preparadas, feitas com um blend pre…" at bounding box center [542, 218] width 413 height 44
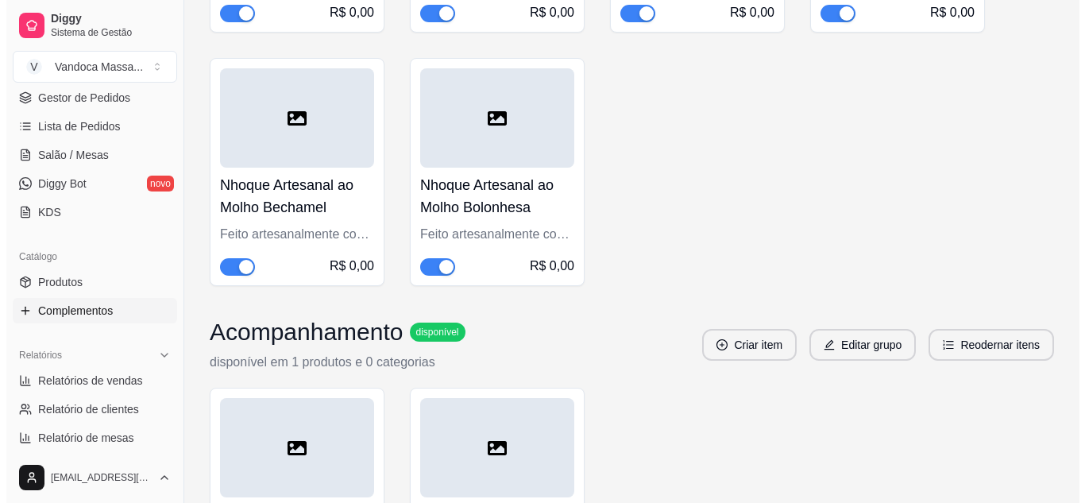
scroll to position [635, 0]
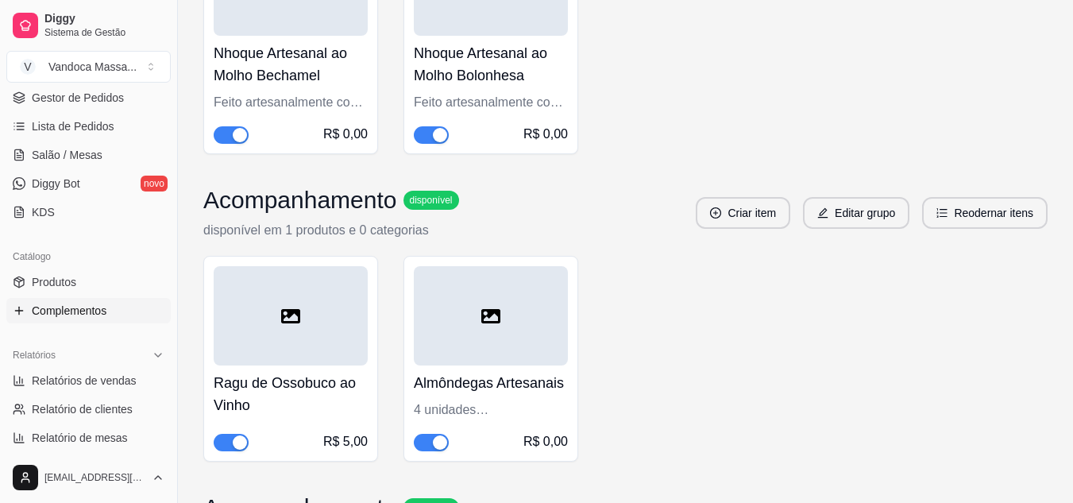
click at [329, 345] on div at bounding box center [291, 315] width 154 height 99
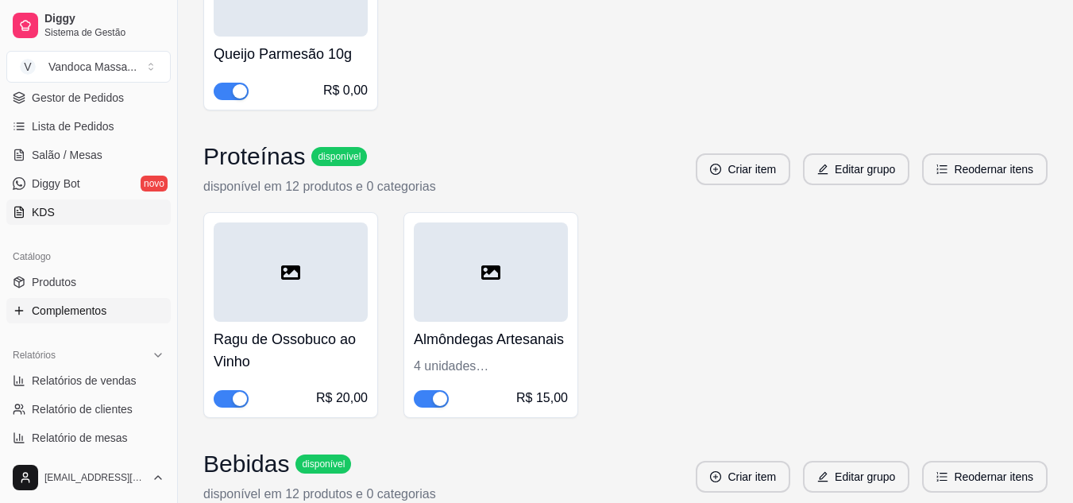
scroll to position [1270, 0]
click at [79, 128] on span "Lista de Pedidos" at bounding box center [73, 126] width 83 height 16
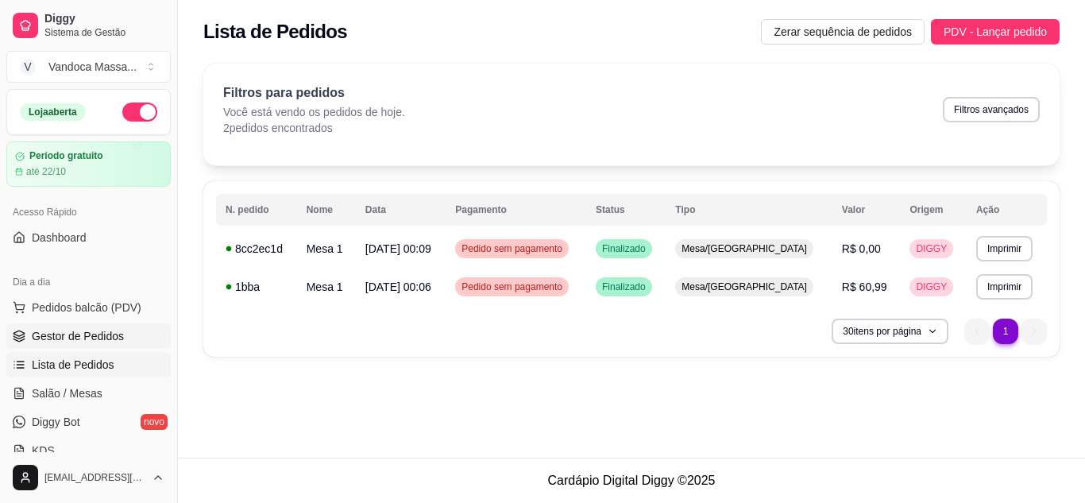
click at [100, 333] on span "Gestor de Pedidos" at bounding box center [78, 336] width 92 height 16
